Goal: Information Seeking & Learning: Check status

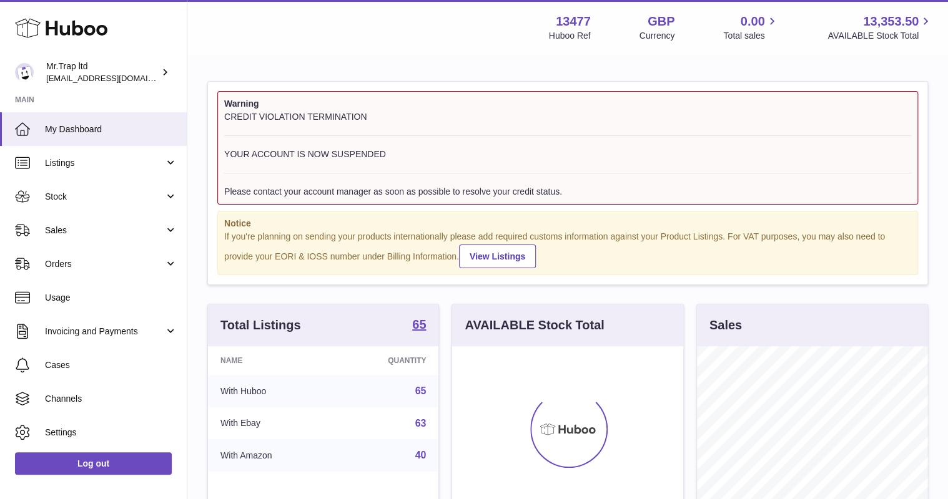
scroll to position [195, 230]
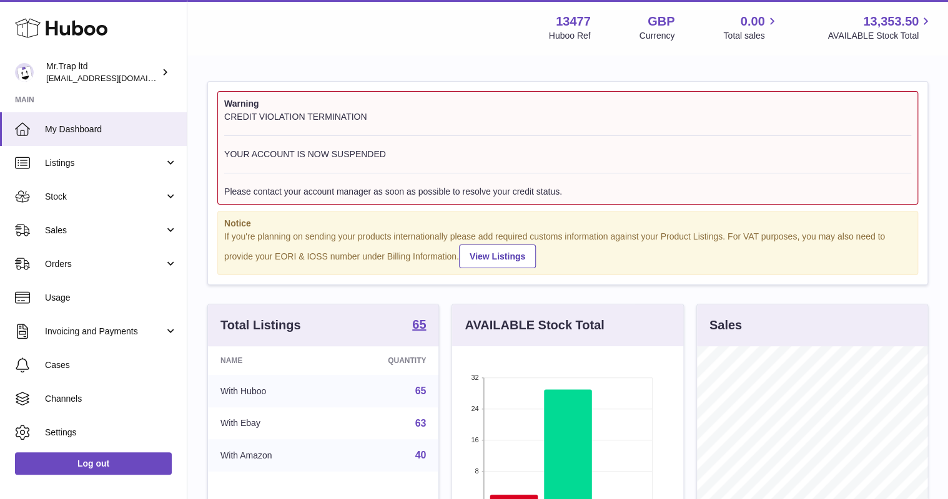
click at [71, 223] on link "Sales" at bounding box center [93, 231] width 187 height 34
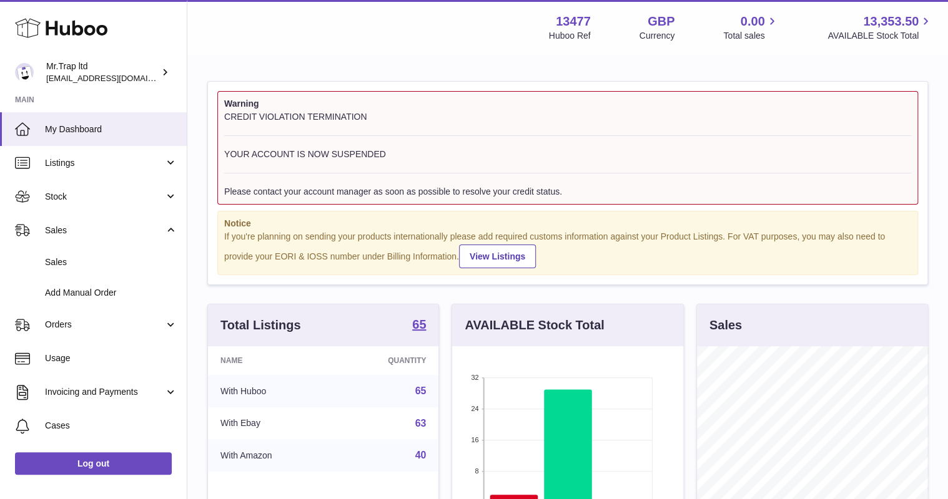
click at [80, 252] on link "Sales" at bounding box center [93, 262] width 187 height 31
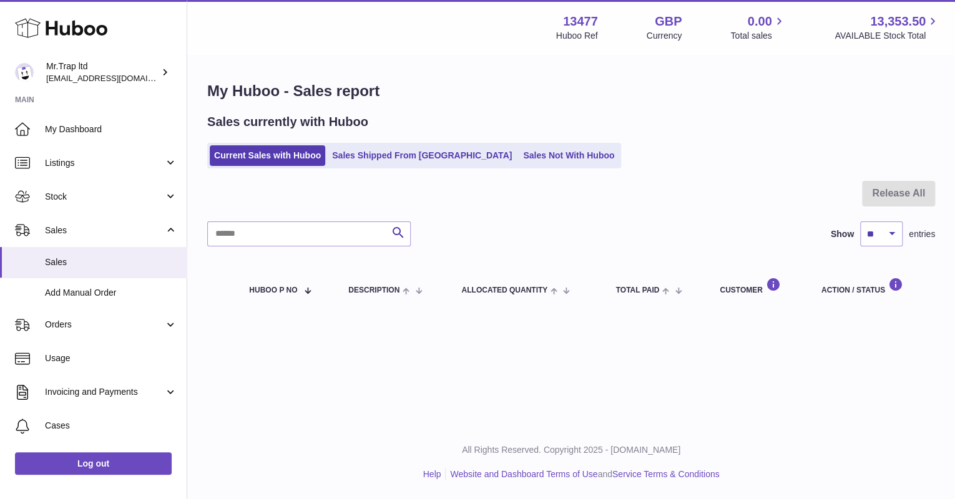
click at [441, 155] on link "Sales Shipped From [GEOGRAPHIC_DATA]" at bounding box center [422, 155] width 189 height 21
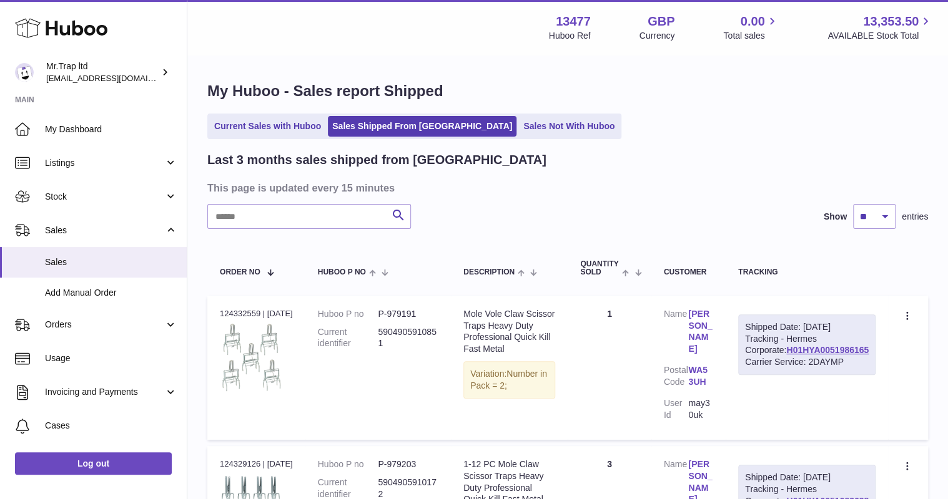
click at [519, 125] on link "Sales Not With Huboo" at bounding box center [569, 126] width 100 height 21
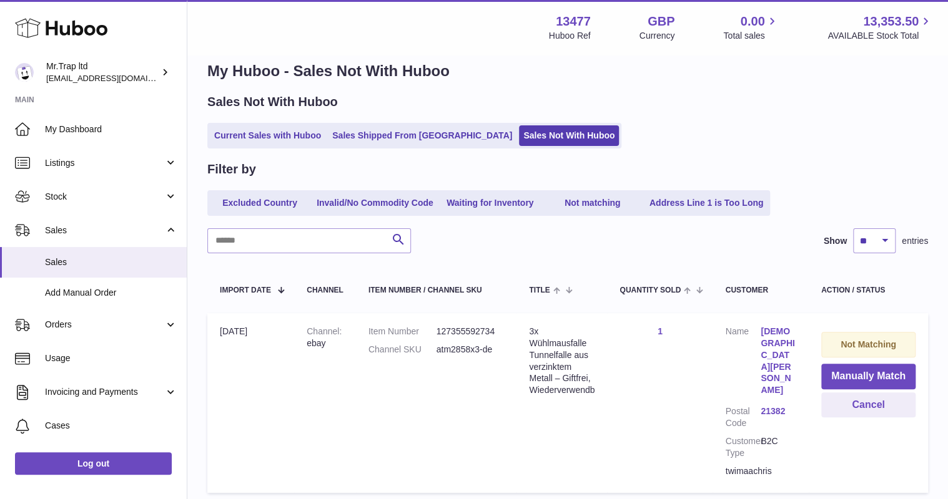
scroll to position [20, 0]
click at [101, 125] on span "My Dashboard" at bounding box center [111, 130] width 132 height 12
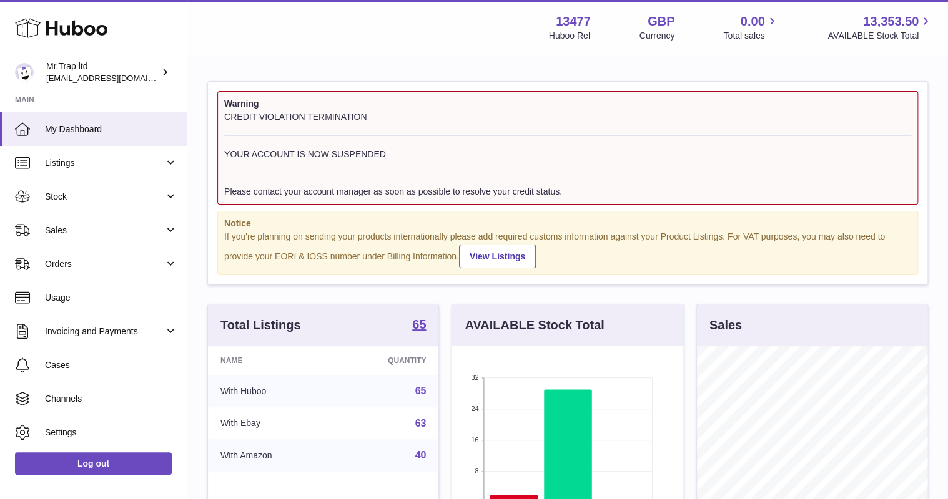
scroll to position [195, 230]
click at [84, 189] on link "Stock" at bounding box center [93, 197] width 187 height 34
